Goal: Information Seeking & Learning: Learn about a topic

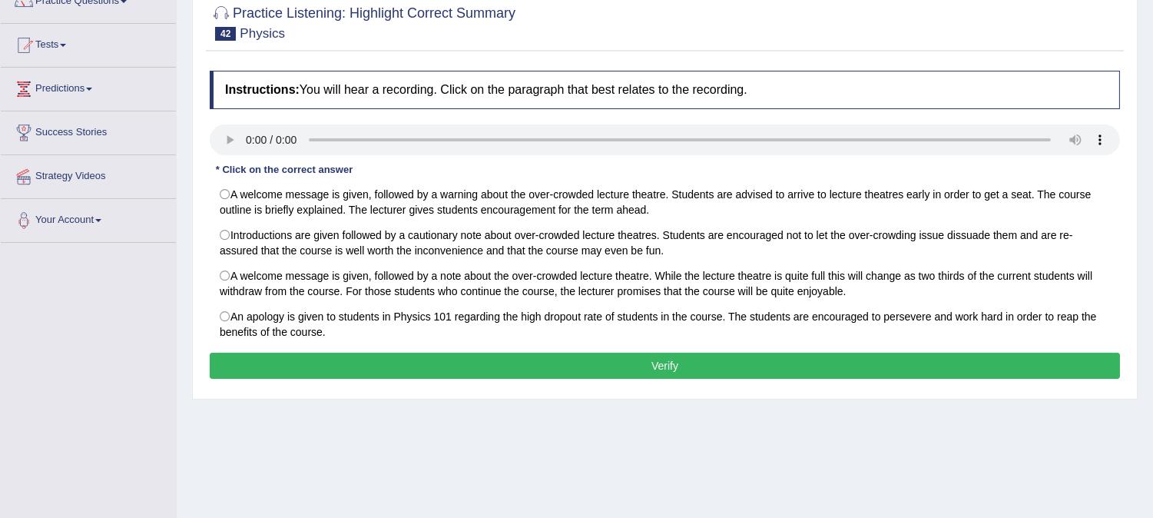
scroll to position [171, 0]
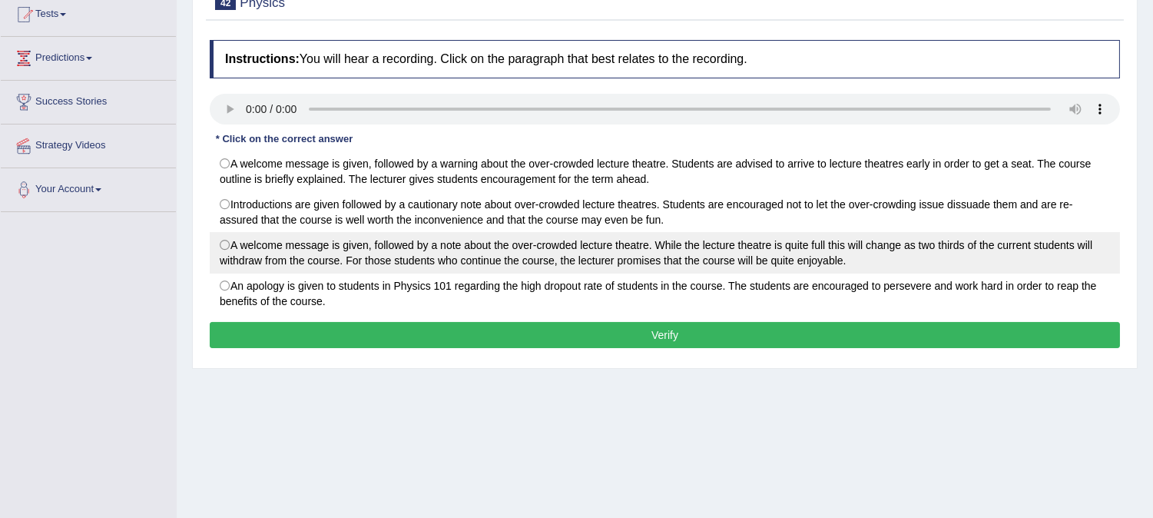
click at [224, 244] on label "A welcome message is given, followed by a note about the over-crowded lecture t…" at bounding box center [665, 252] width 910 height 41
radio input "true"
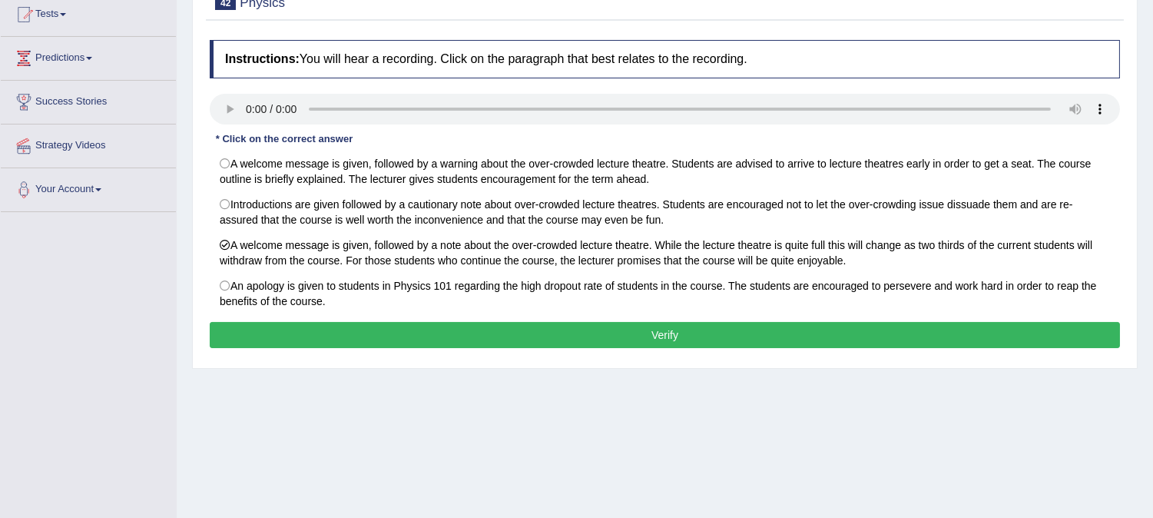
click at [406, 332] on button "Verify" at bounding box center [665, 335] width 910 height 26
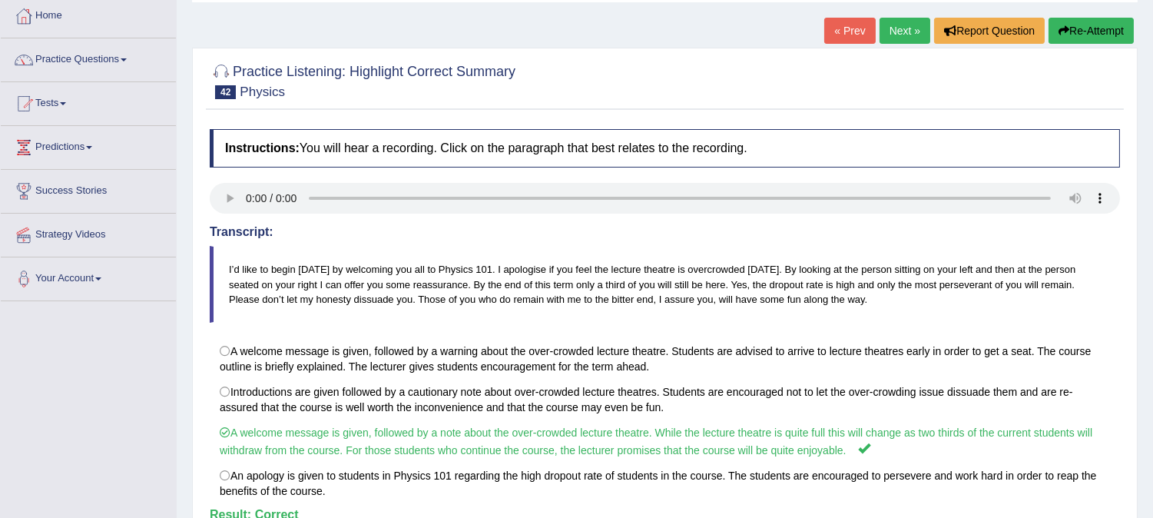
scroll to position [0, 0]
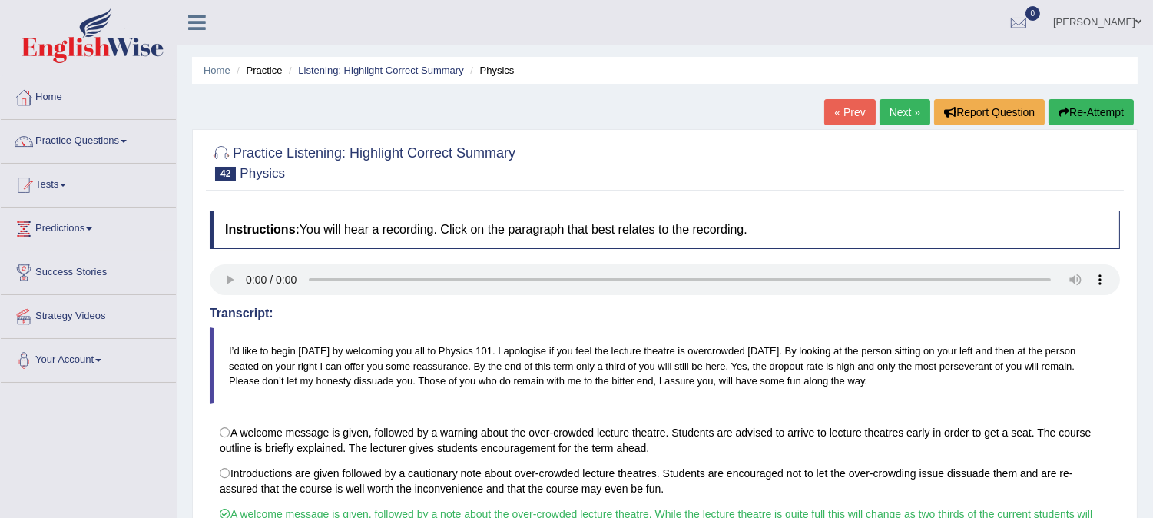
click at [901, 114] on link "Next »" at bounding box center [905, 112] width 51 height 26
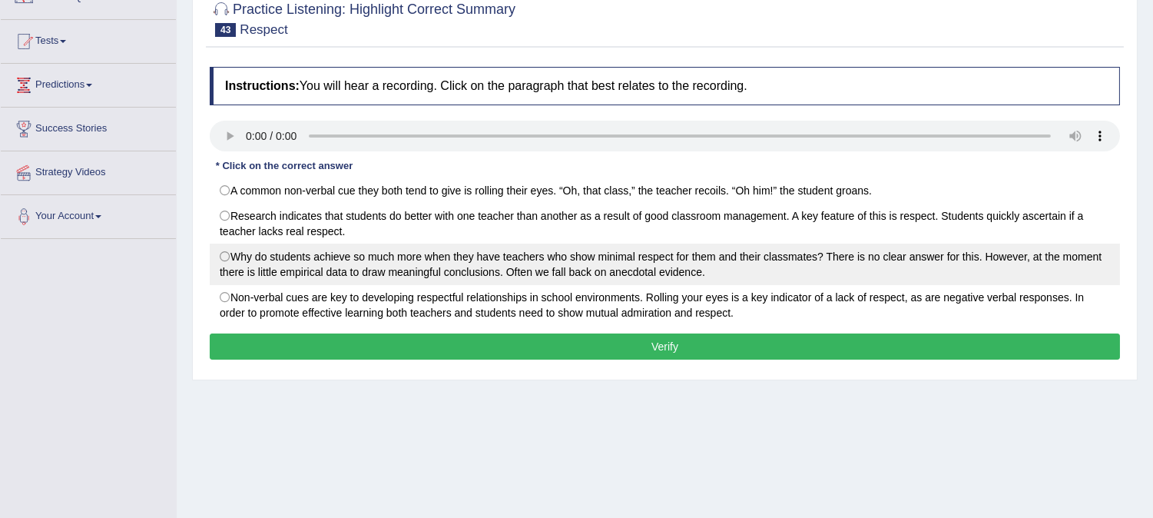
scroll to position [171, 0]
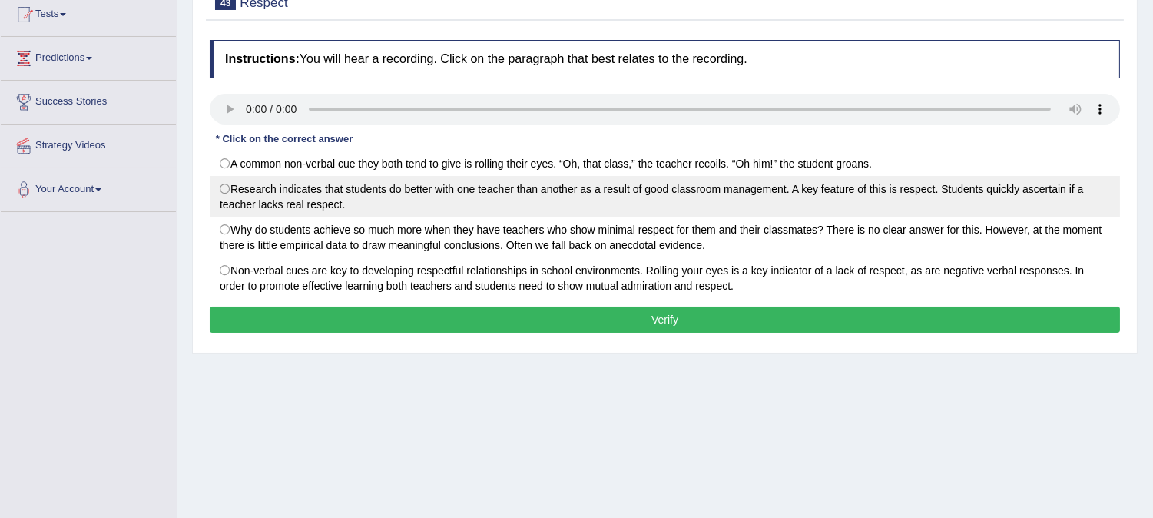
click at [228, 194] on label "Research indicates that students do better with one teacher than another as a r…" at bounding box center [665, 196] width 910 height 41
radio input "true"
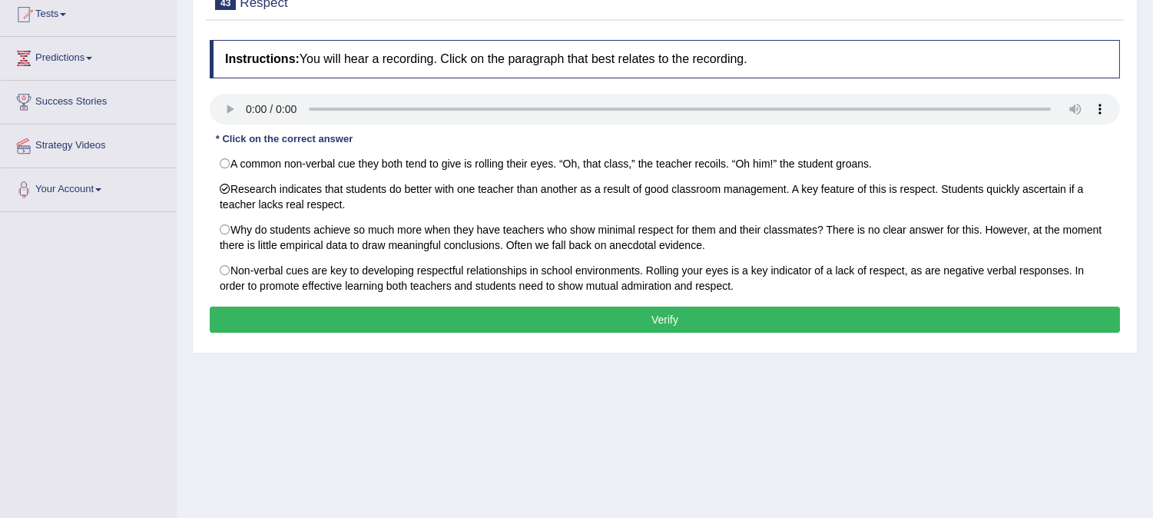
click at [287, 327] on button "Verify" at bounding box center [665, 319] width 910 height 26
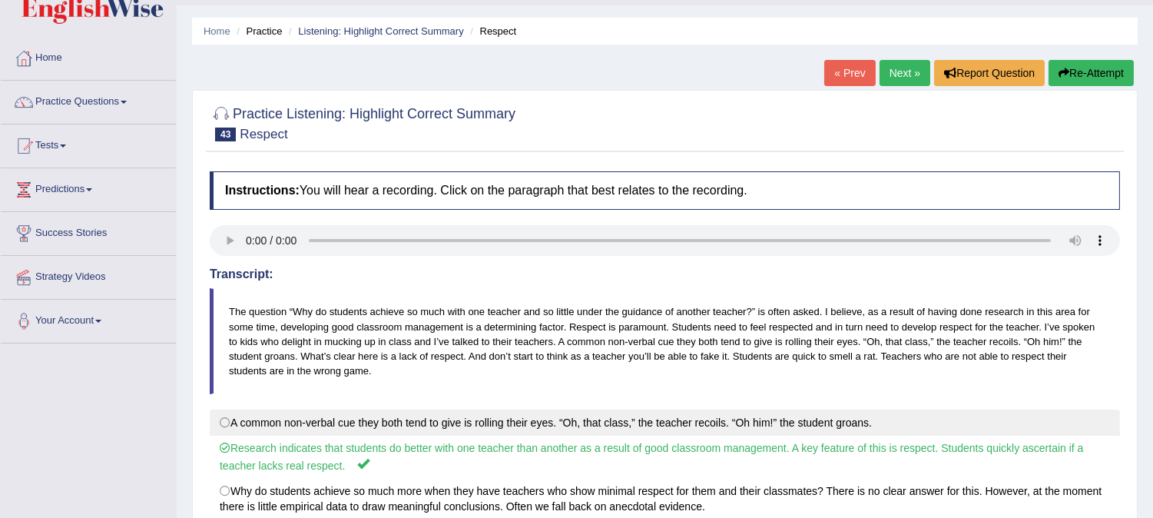
scroll to position [0, 0]
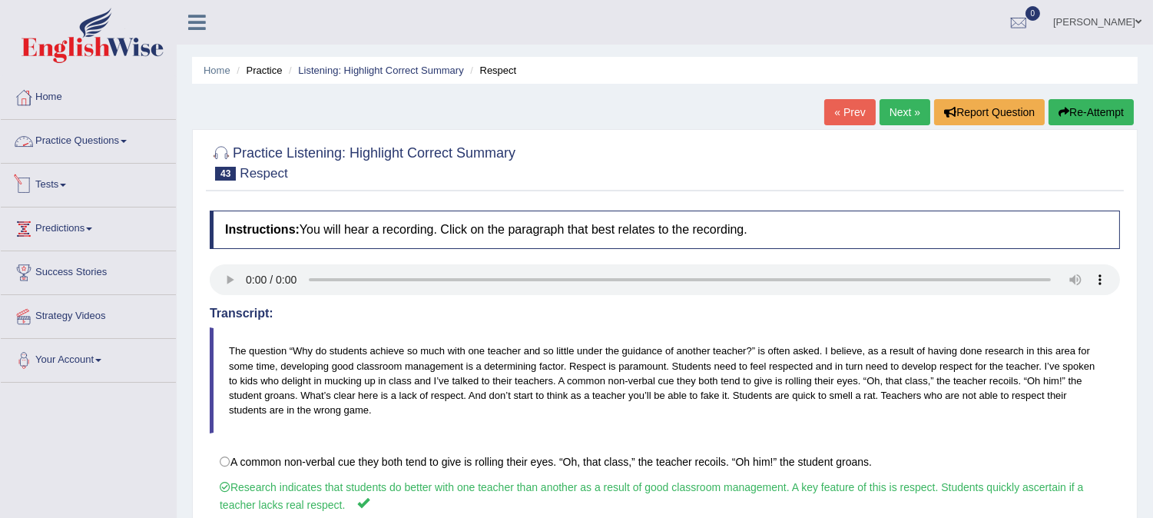
click at [128, 139] on link "Practice Questions" at bounding box center [88, 139] width 175 height 38
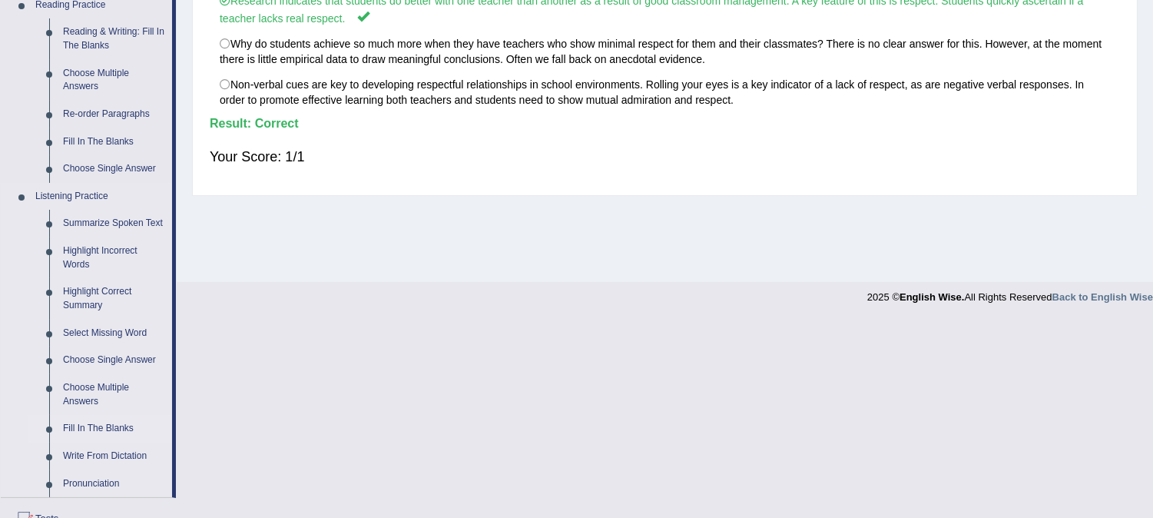
scroll to position [512, 0]
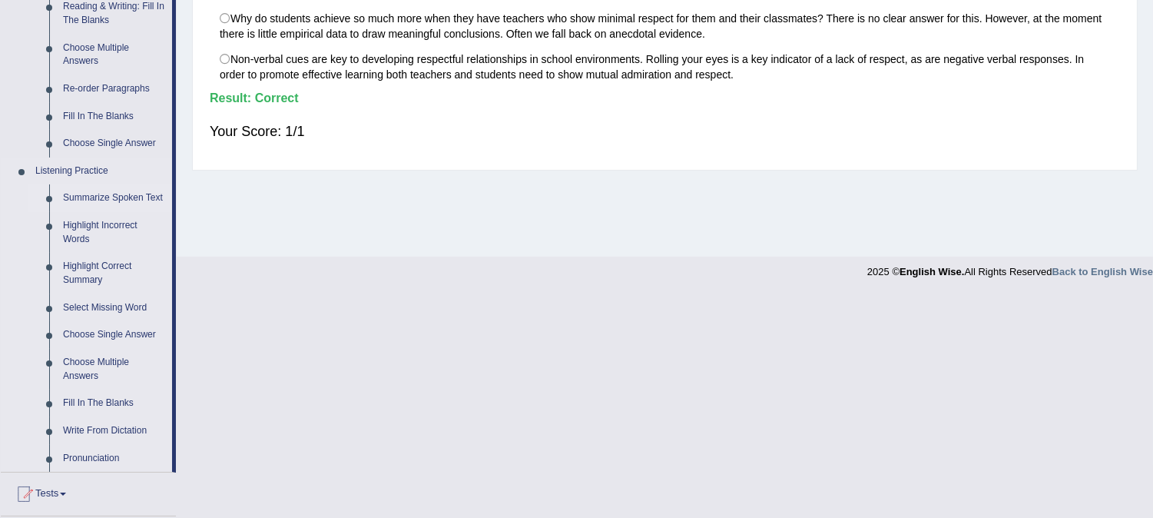
click at [126, 197] on link "Summarize Spoken Text" at bounding box center [114, 198] width 116 height 28
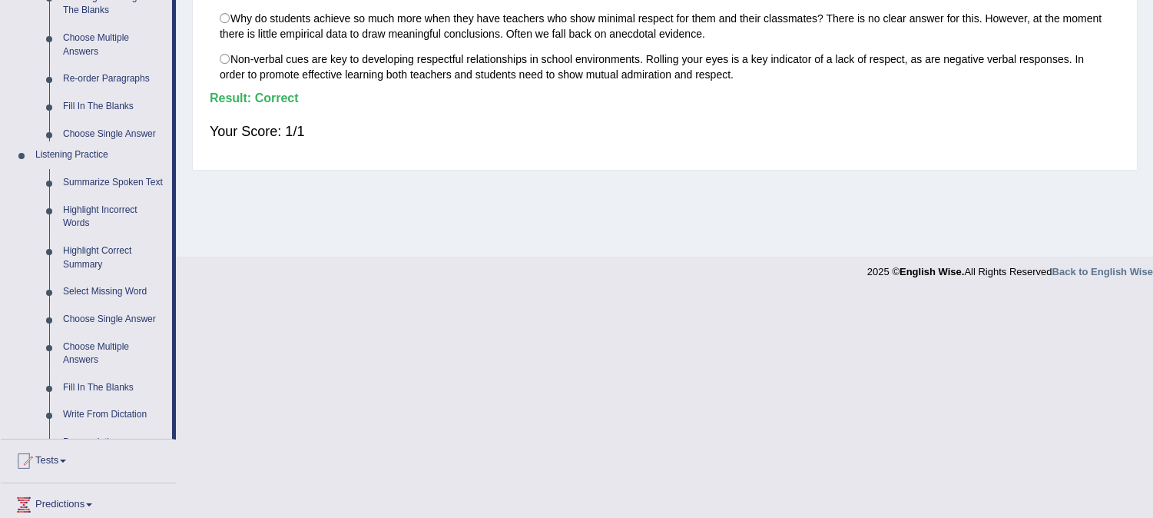
scroll to position [288, 0]
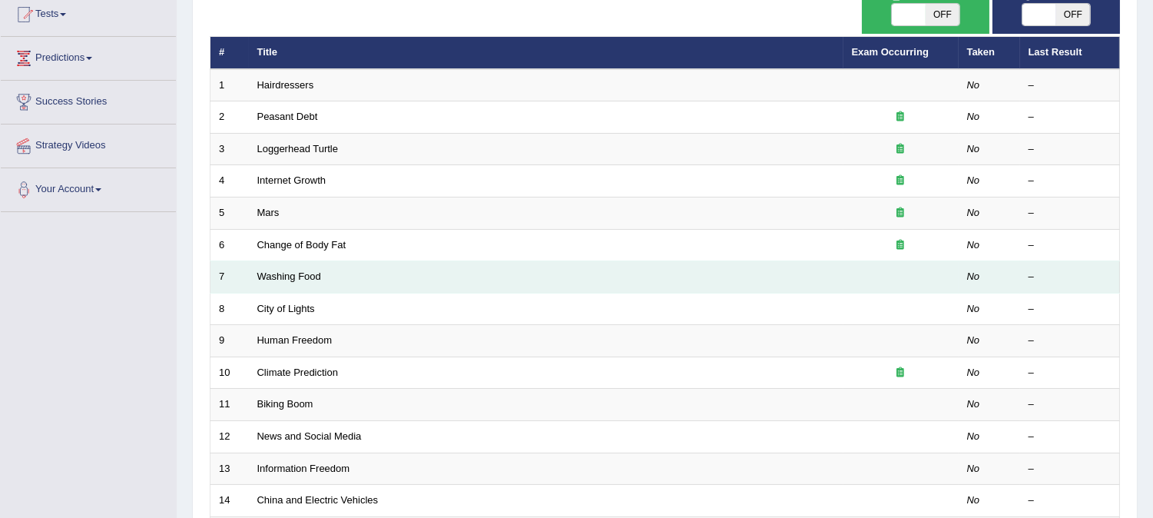
scroll to position [256, 0]
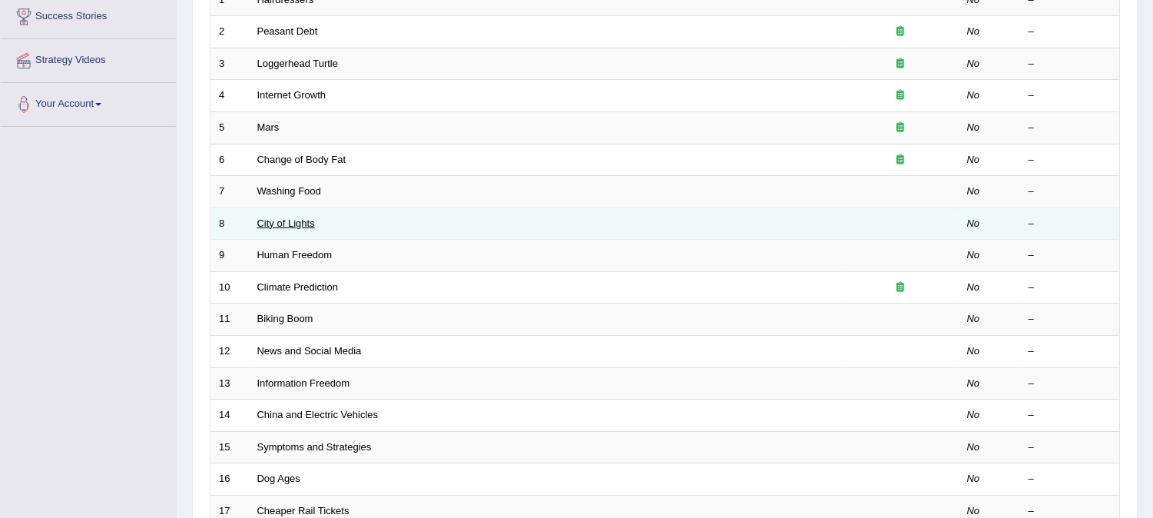
click at [290, 219] on link "City of Lights" at bounding box center [286, 223] width 58 height 12
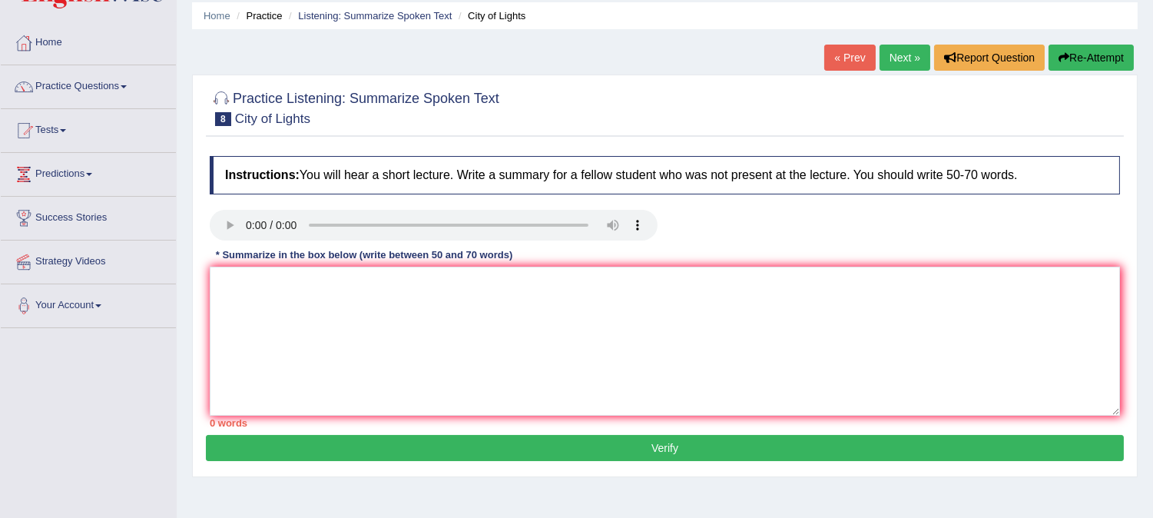
scroll to position [85, 0]
